Goal: Task Accomplishment & Management: Use online tool/utility

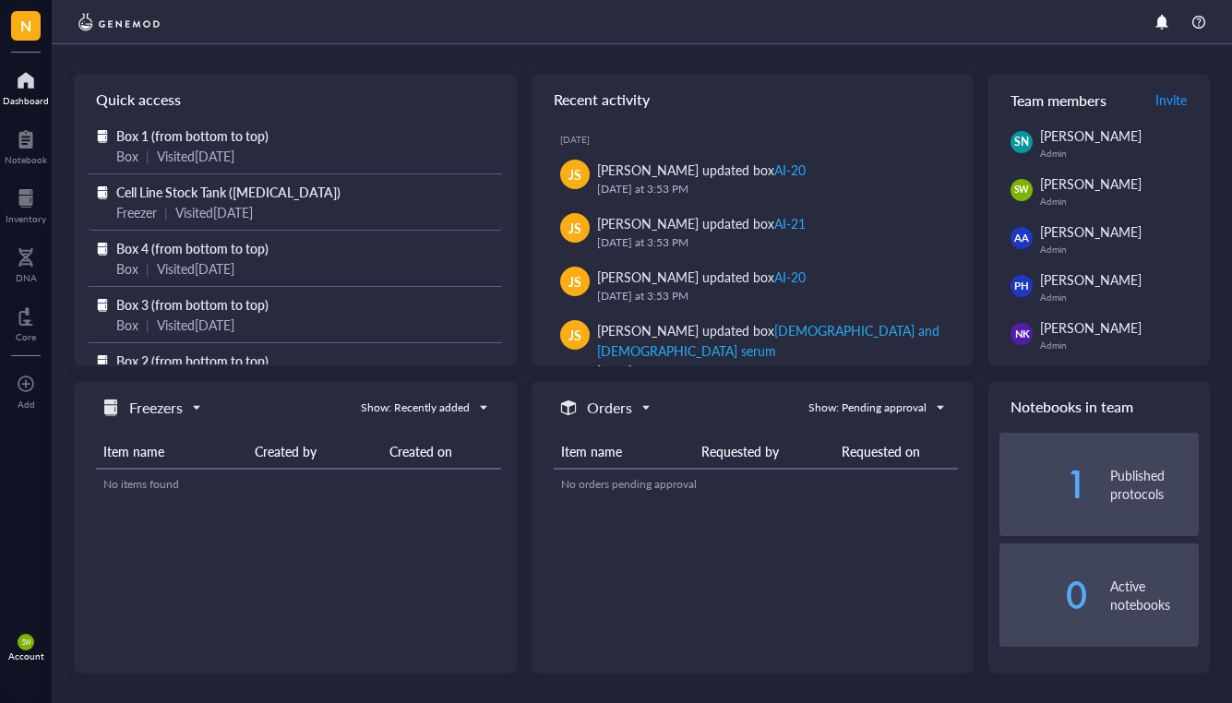
click at [210, 195] on span "Cell Line Stock Tank ([MEDICAL_DATA])" at bounding box center [228, 192] width 224 height 18
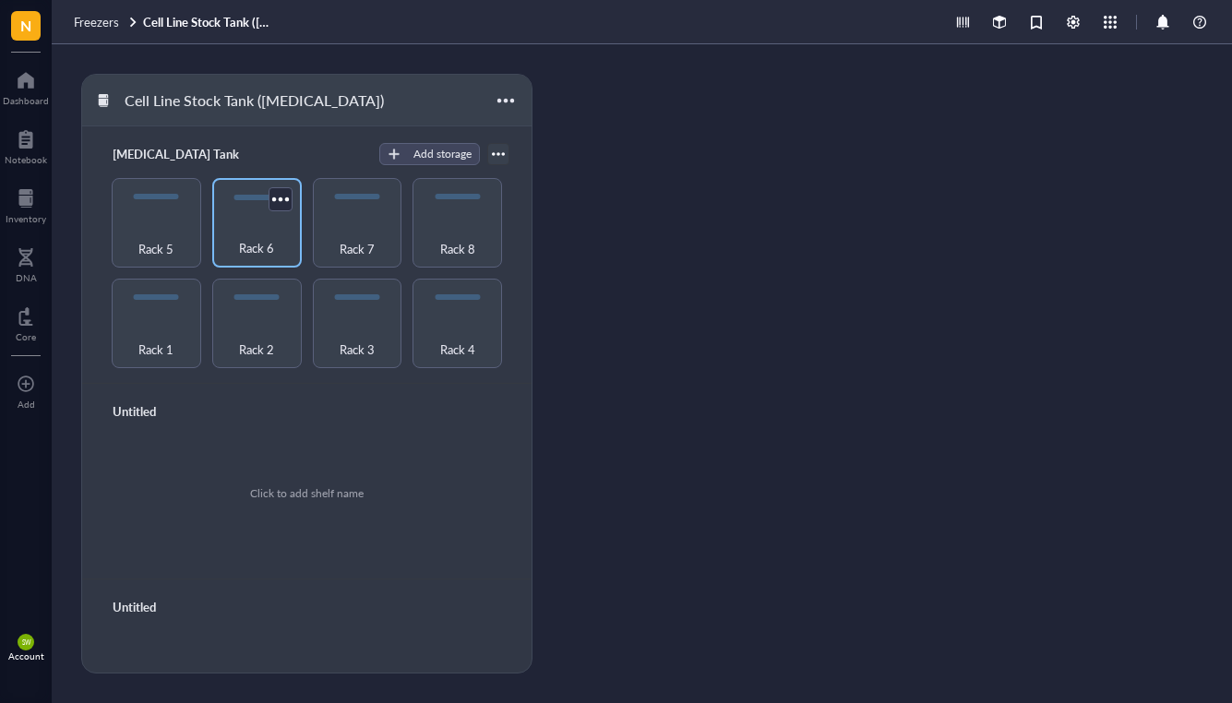
click at [258, 223] on div "Rack 6" at bounding box center [257, 238] width 71 height 41
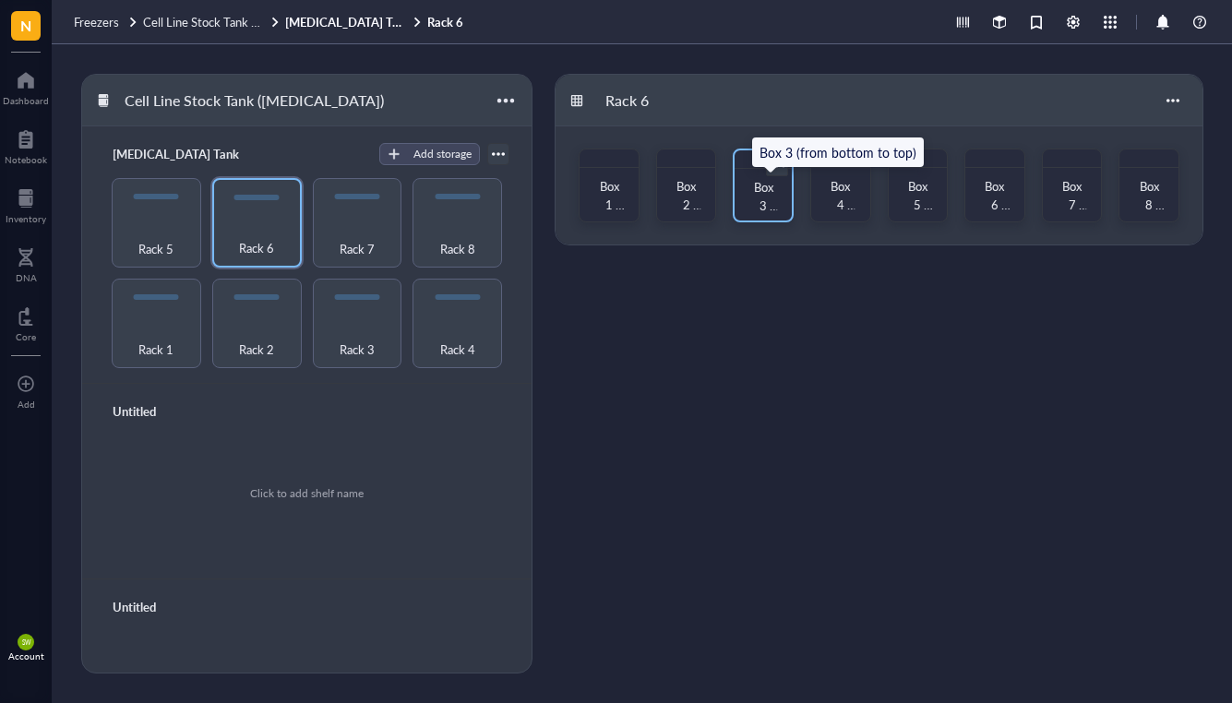
click at [763, 191] on span "Box 3 (from bottom to top)" at bounding box center [765, 251] width 27 height 147
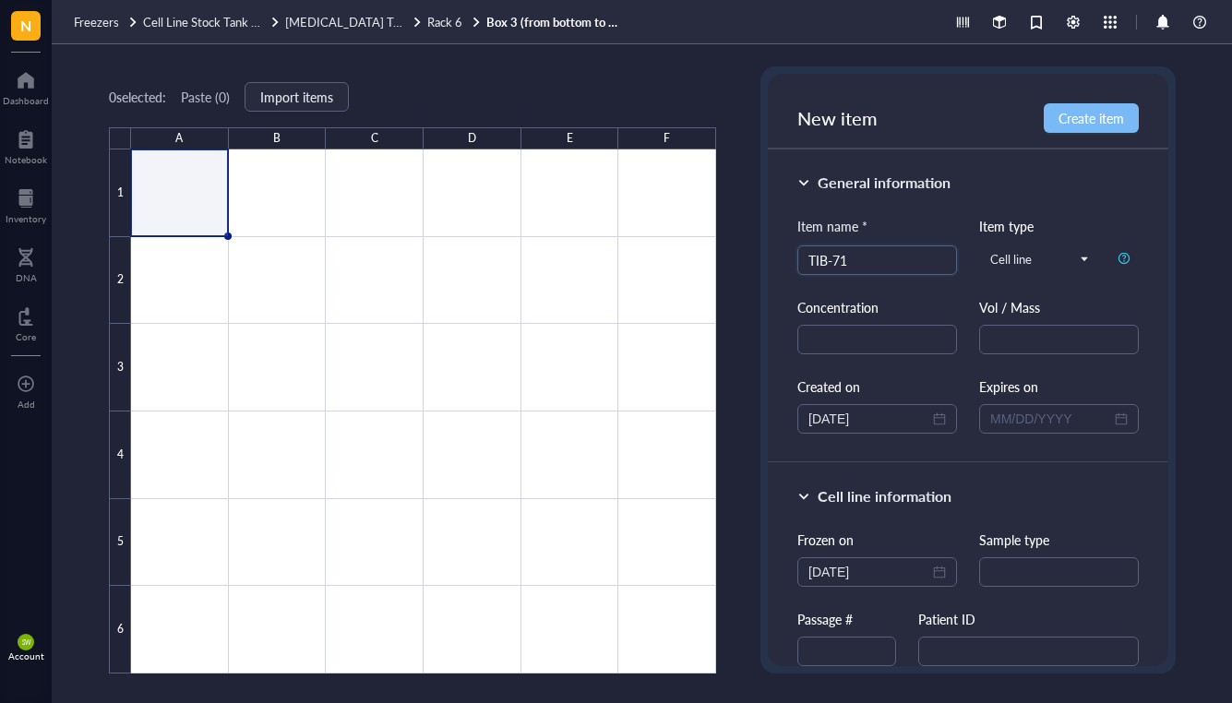
type input "TIB-71"
click at [1083, 117] on span "Create item" at bounding box center [1092, 118] width 66 height 15
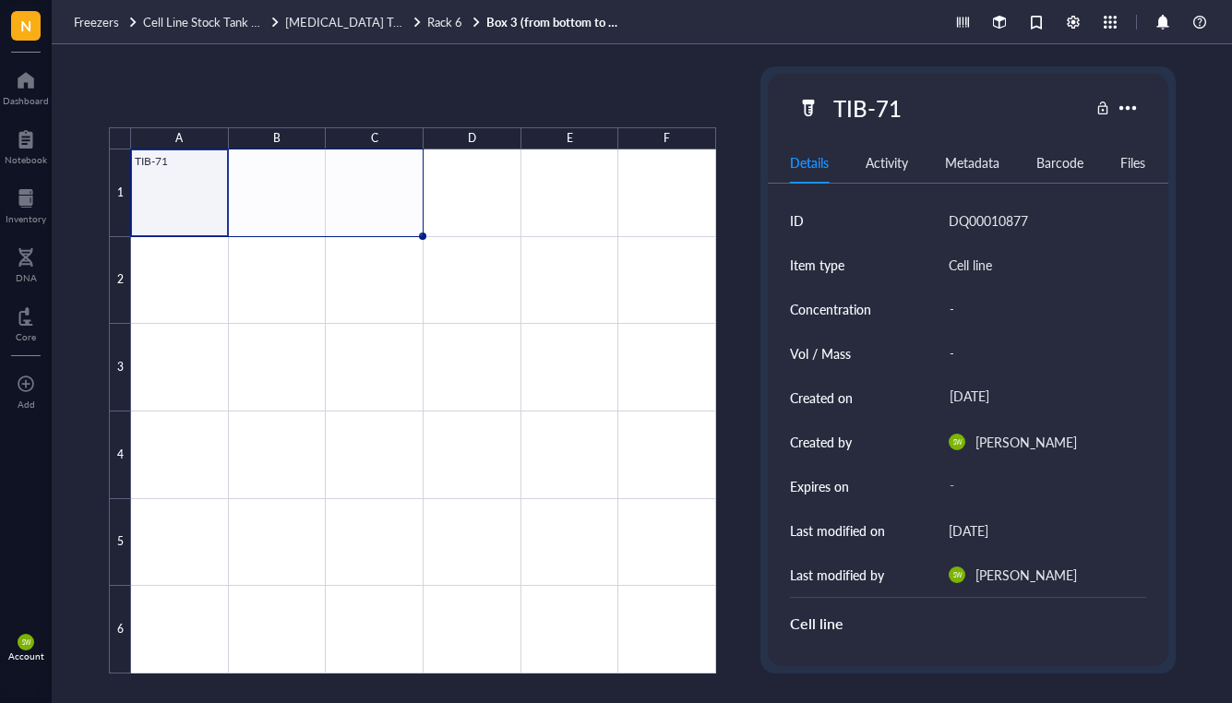
drag, startPoint x: 229, startPoint y: 235, endPoint x: 402, endPoint y: 243, distance: 172.8
click at [0, 0] on div "TIB-71" at bounding box center [0, 0] width 0 height 0
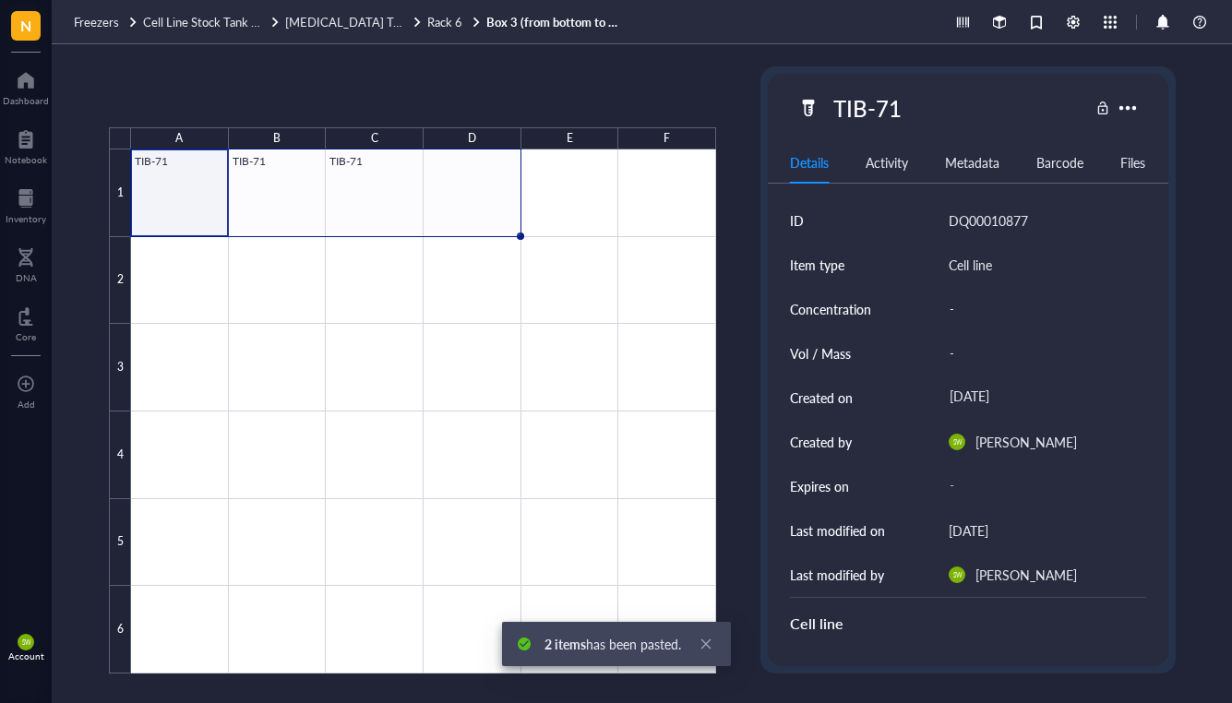
drag, startPoint x: 423, startPoint y: 237, endPoint x: 497, endPoint y: 241, distance: 73.9
click at [0, 0] on div "TIB-71 TIB-71 TIB-71" at bounding box center [0, 0] width 0 height 0
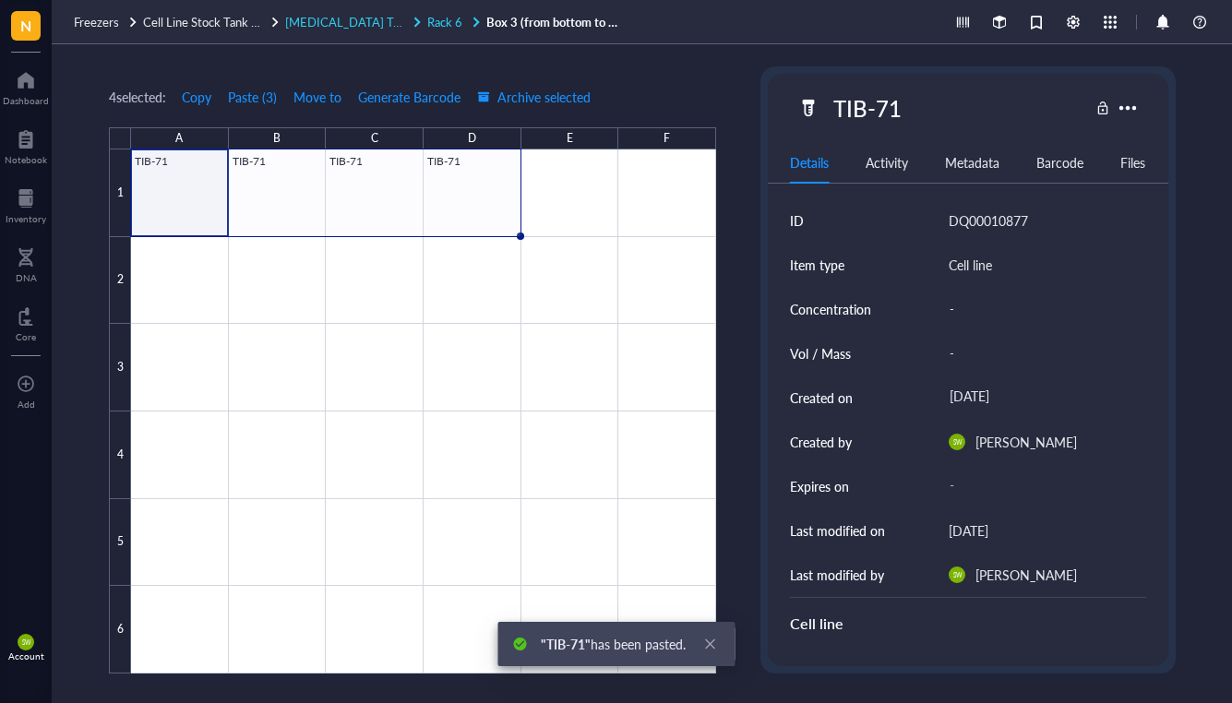
click at [440, 23] on span "Rack 6" at bounding box center [444, 22] width 35 height 18
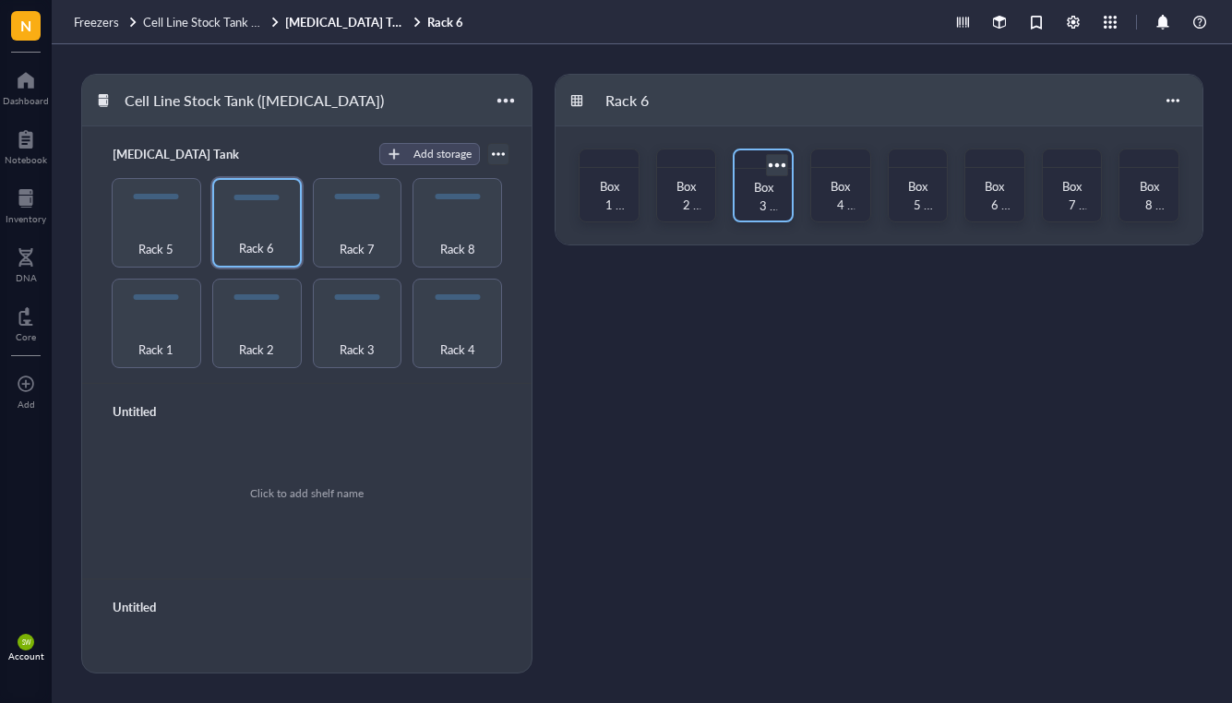
click at [762, 186] on span "Box 3 (from bottom to top)" at bounding box center [765, 251] width 27 height 147
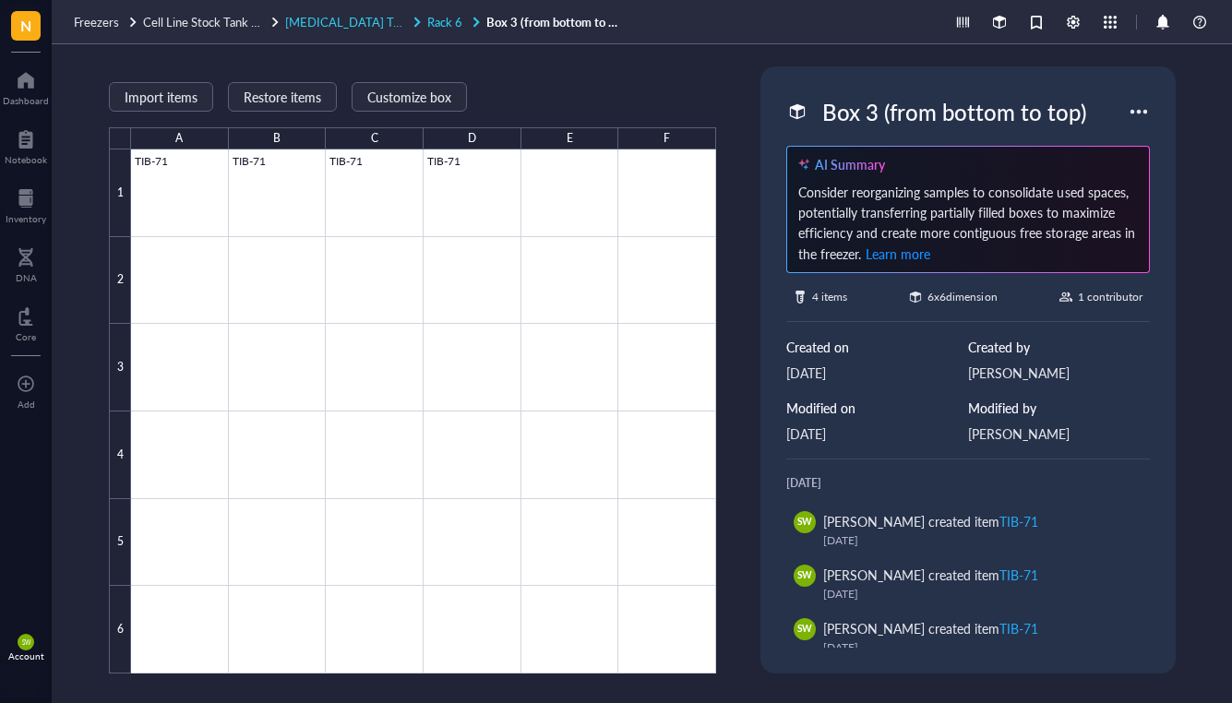
click at [436, 24] on span "Rack 6" at bounding box center [444, 22] width 35 height 18
